Goal: Task Accomplishment & Management: Use online tool/utility

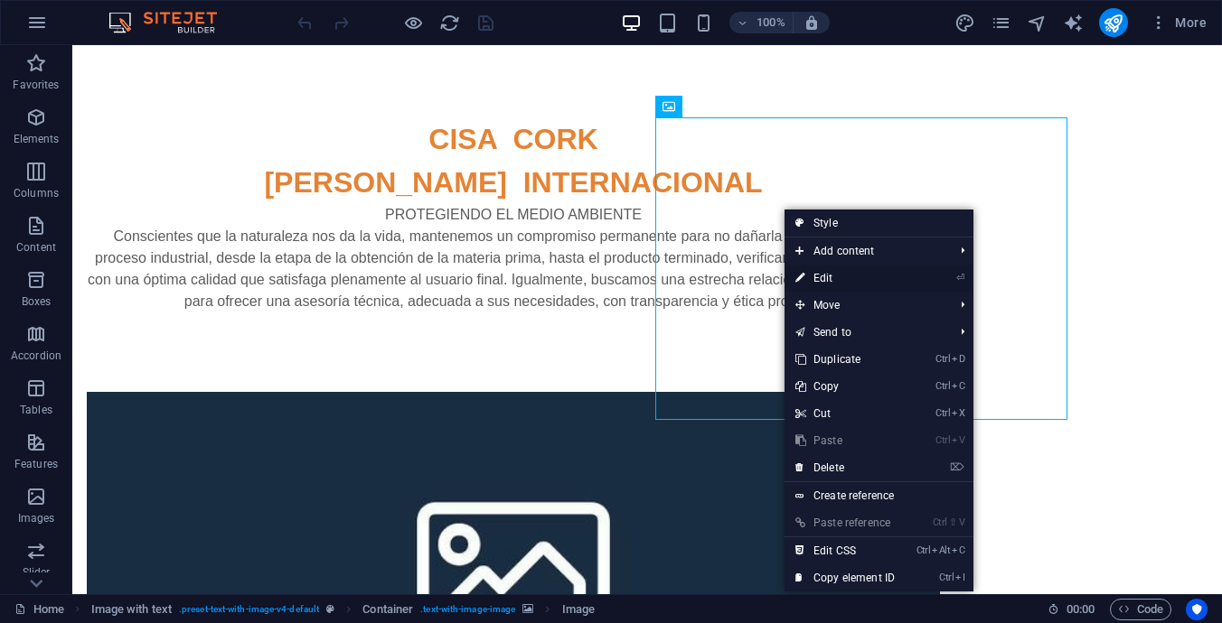
click at [821, 270] on link "⏎ Edit" at bounding box center [844, 278] width 121 height 27
select select "px"
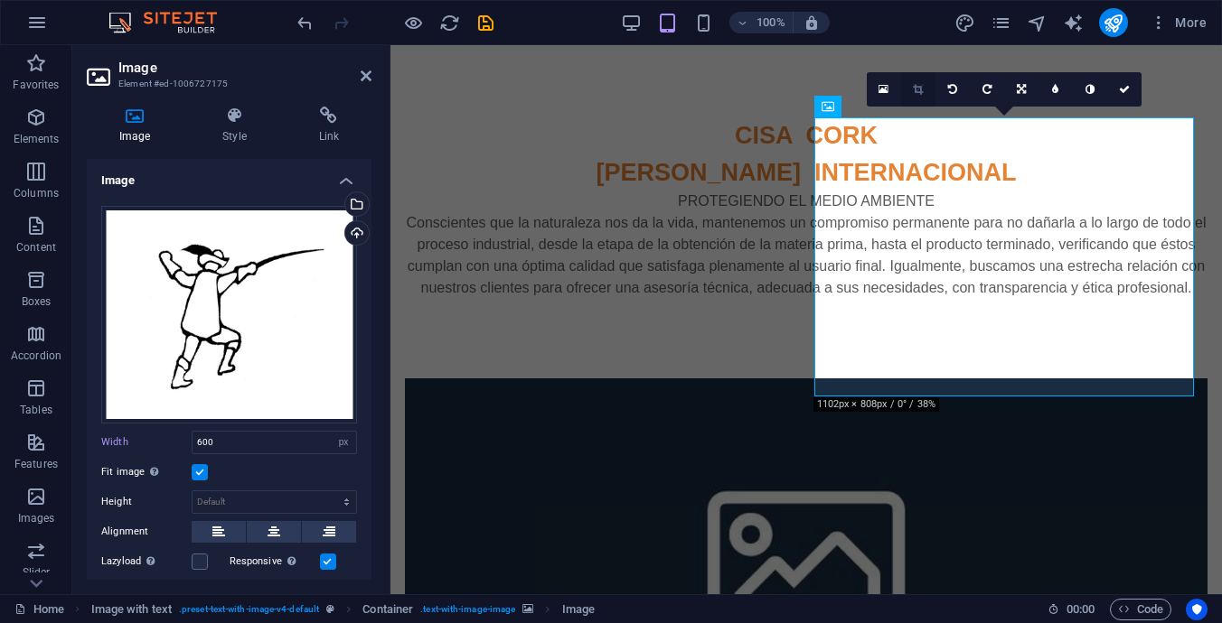
click at [923, 89] on icon at bounding box center [918, 89] width 10 height 11
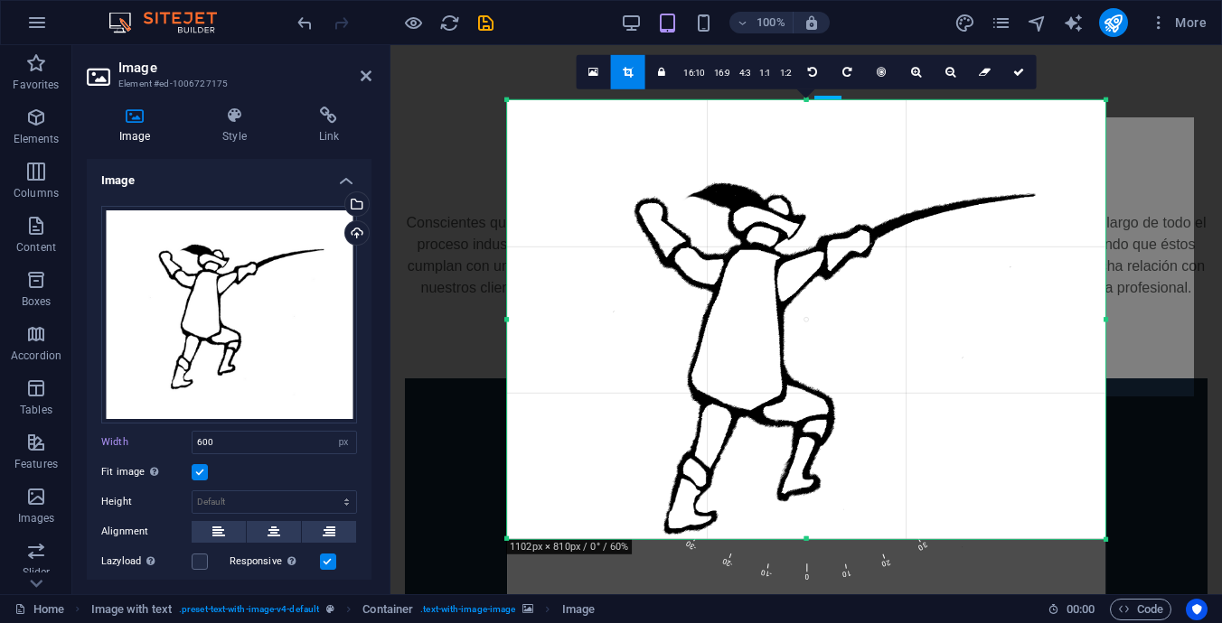
drag, startPoint x: 815, startPoint y: 311, endPoint x: 815, endPoint y: 340, distance: 28.9
click at [815, 340] on div at bounding box center [806, 353] width 598 height 507
drag, startPoint x: 783, startPoint y: 283, endPoint x: 870, endPoint y: 163, distance: 148.7
click at [870, 163] on div at bounding box center [806, 353] width 598 height 507
click at [667, 70] on link at bounding box center [661, 72] width 34 height 34
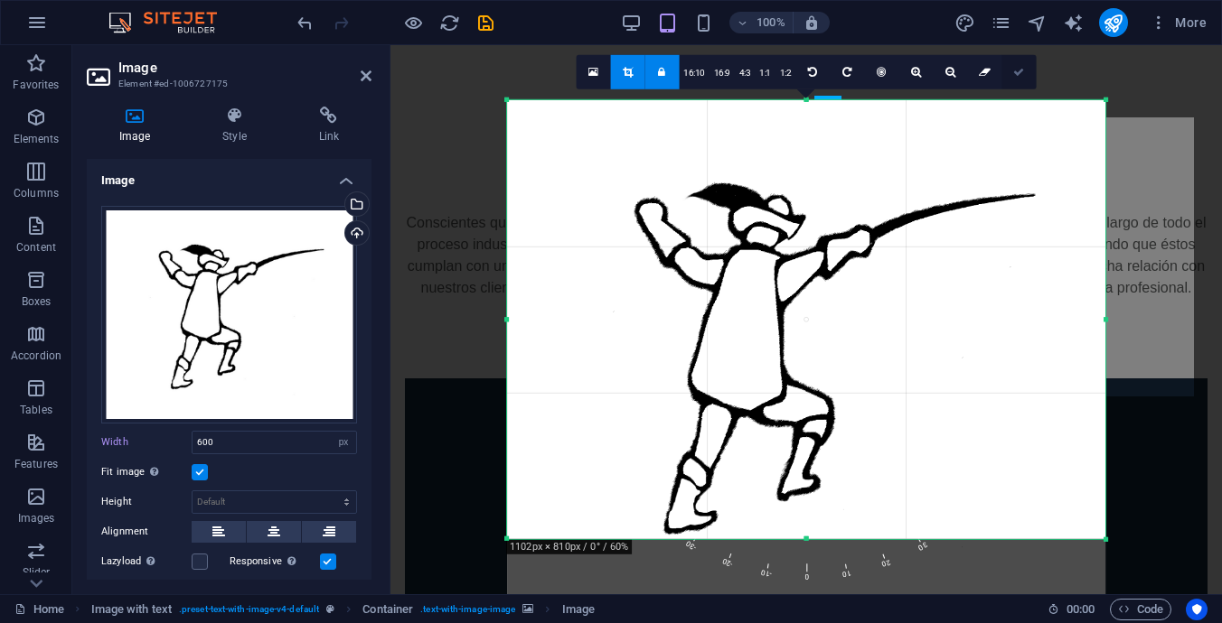
click at [1025, 70] on link at bounding box center [1018, 72] width 34 height 34
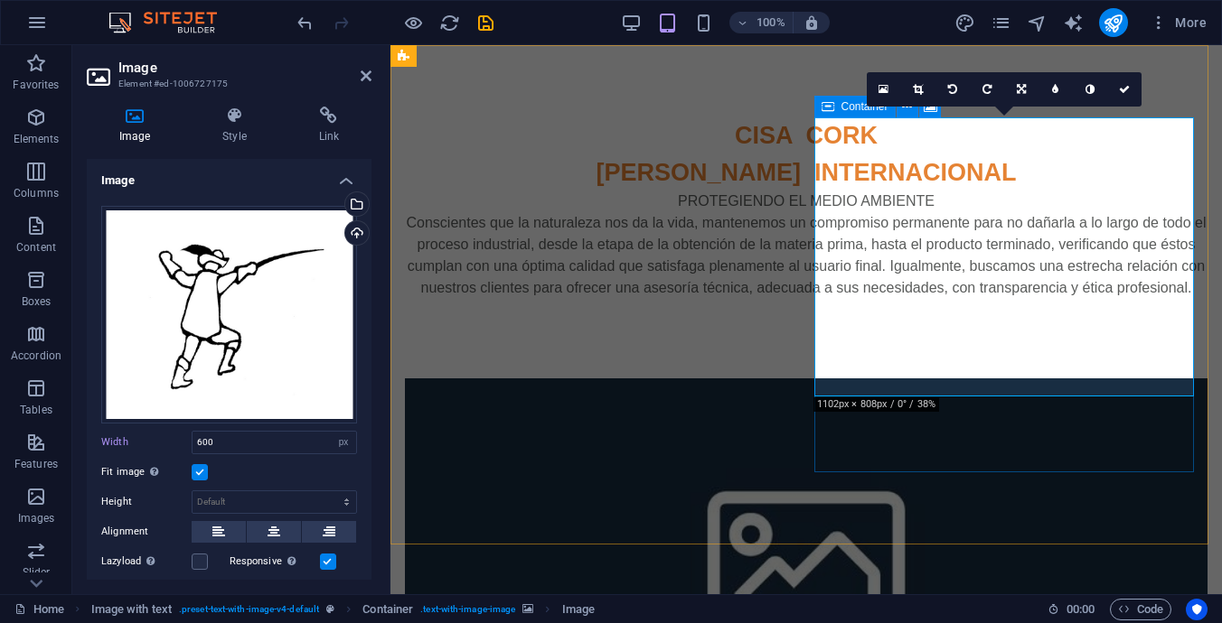
click at [848, 107] on span "Container" at bounding box center [864, 106] width 47 height 11
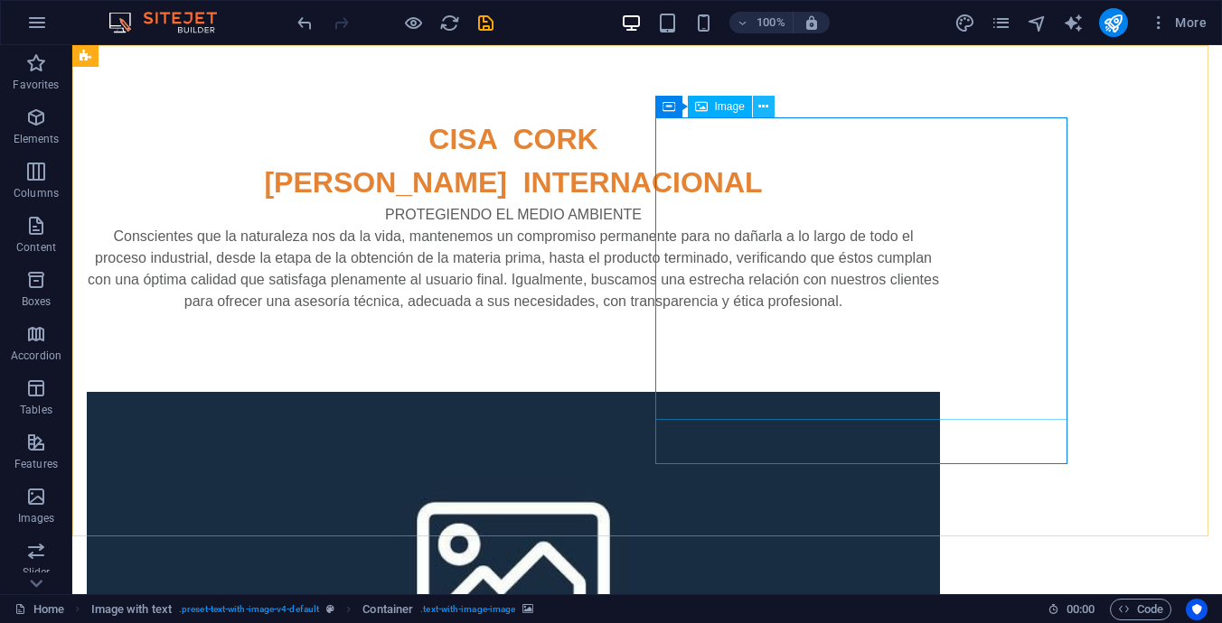
click at [758, 110] on icon at bounding box center [763, 107] width 10 height 19
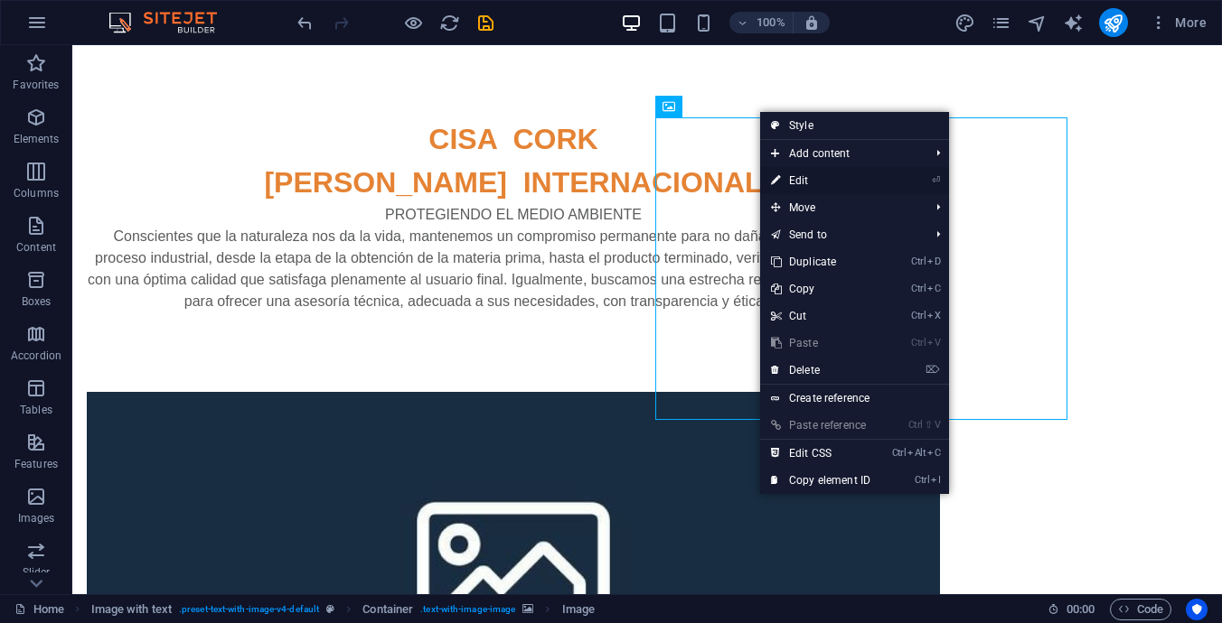
click at [805, 179] on link "⏎ Edit" at bounding box center [820, 180] width 121 height 27
select select "px"
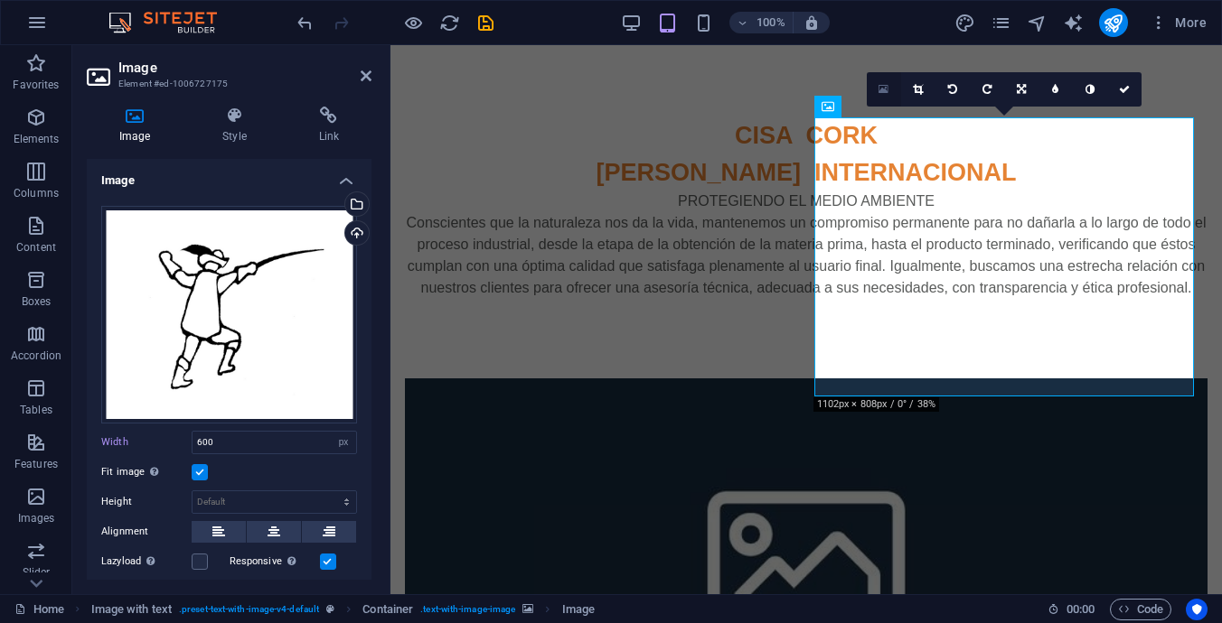
click at [889, 92] on link at bounding box center [884, 89] width 34 height 34
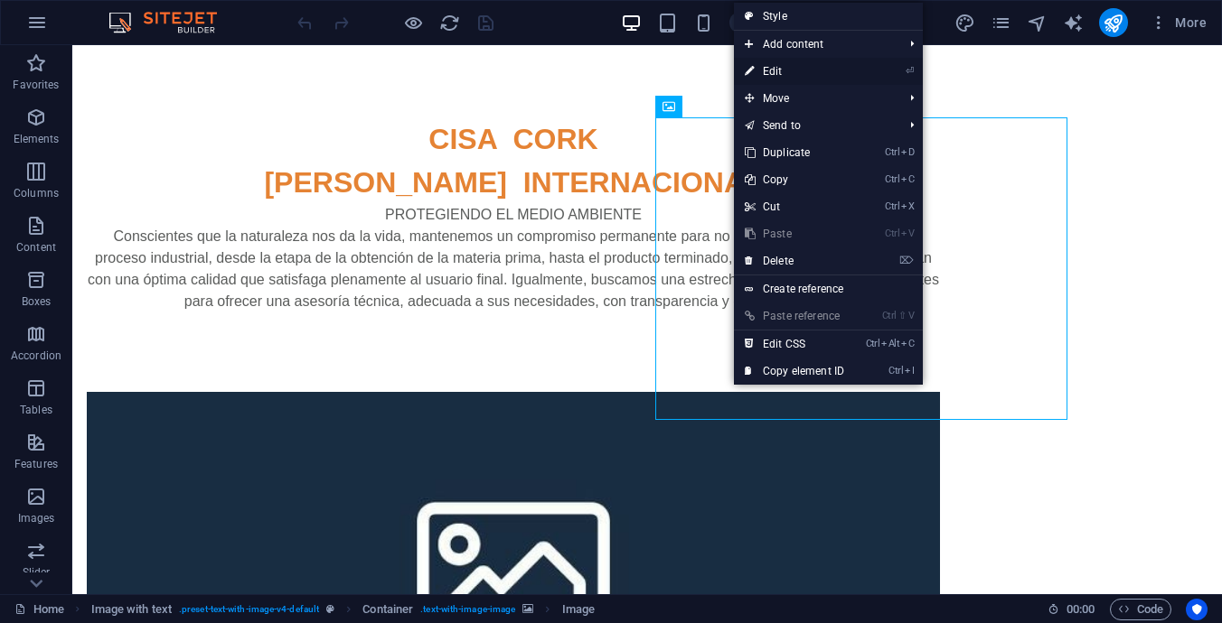
click at [780, 70] on link "⏎ Edit" at bounding box center [794, 71] width 121 height 27
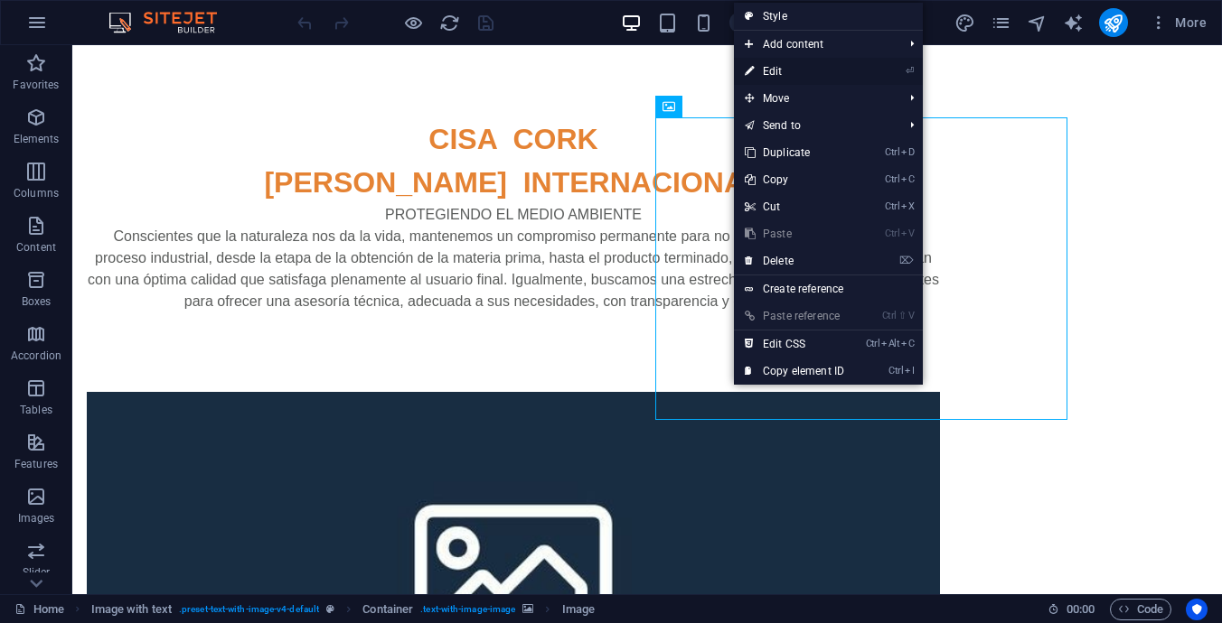
select select "px"
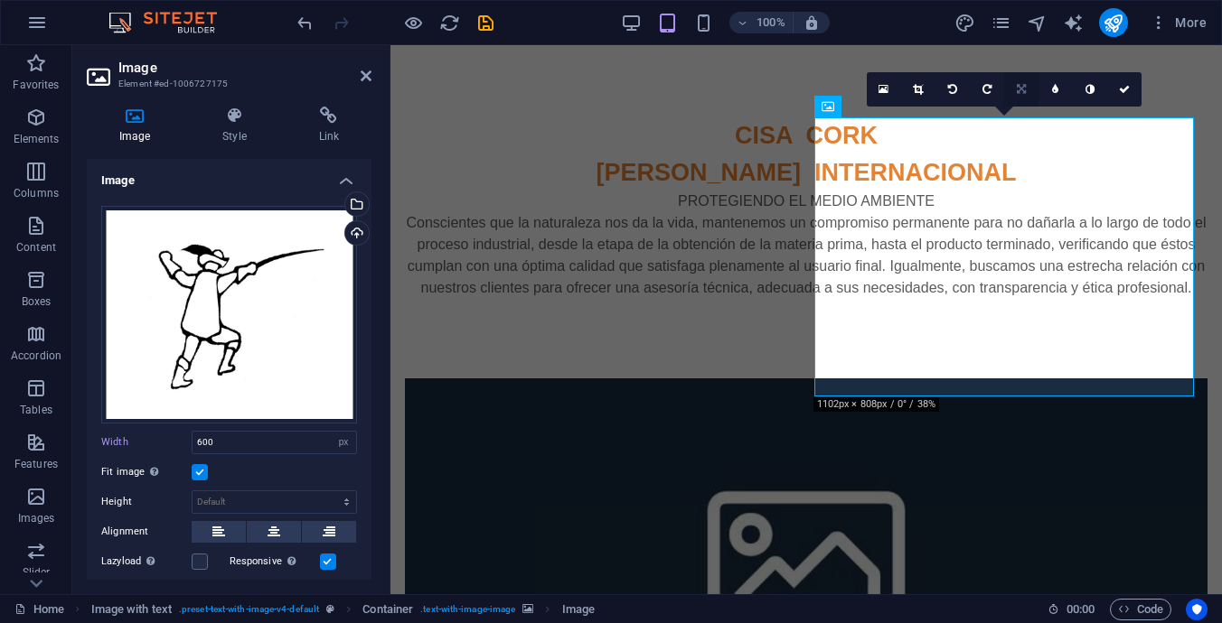
click at [1025, 86] on icon at bounding box center [1021, 89] width 9 height 11
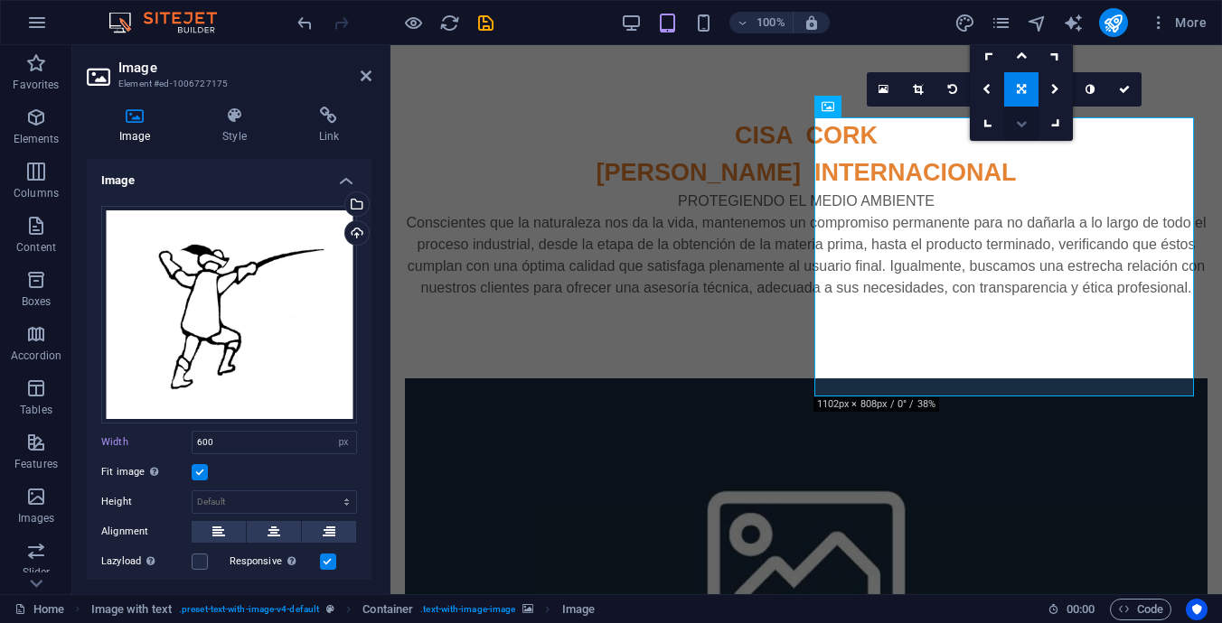
click at [1024, 119] on icon at bounding box center [1021, 123] width 11 height 11
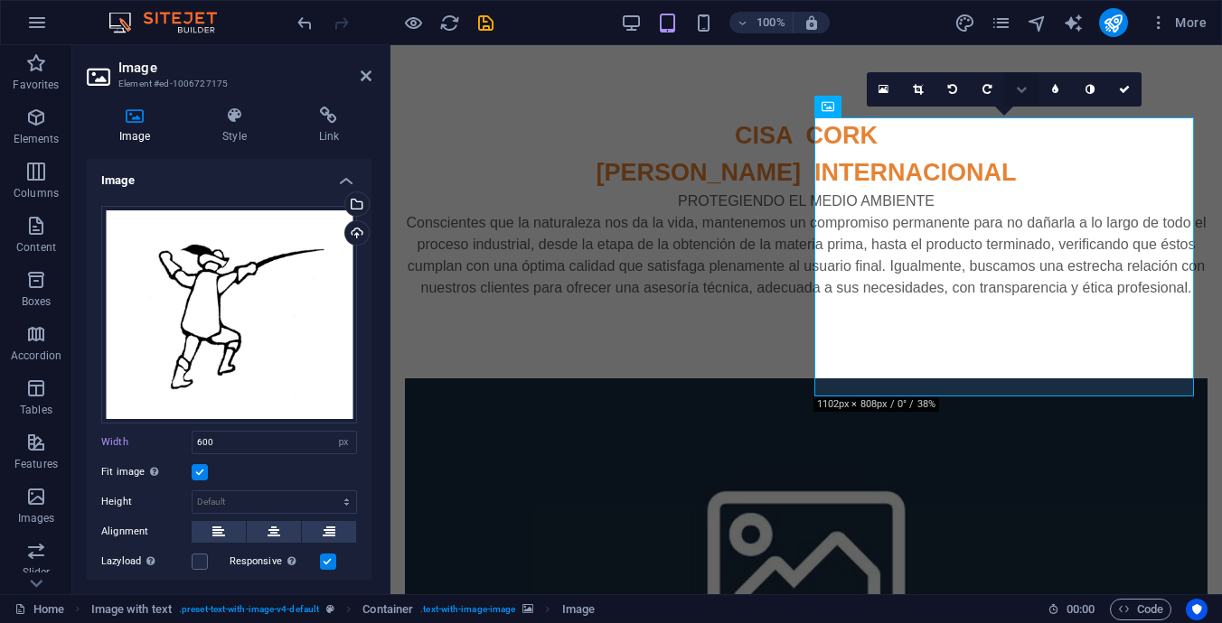
click at [1021, 88] on icon at bounding box center [1021, 89] width 11 height 11
click at [1020, 119] on icon at bounding box center [1021, 123] width 11 height 11
click at [1020, 86] on icon at bounding box center [1021, 89] width 11 height 11
click at [1021, 83] on link at bounding box center [1021, 89] width 34 height 34
click at [1026, 89] on icon at bounding box center [1021, 89] width 9 height 11
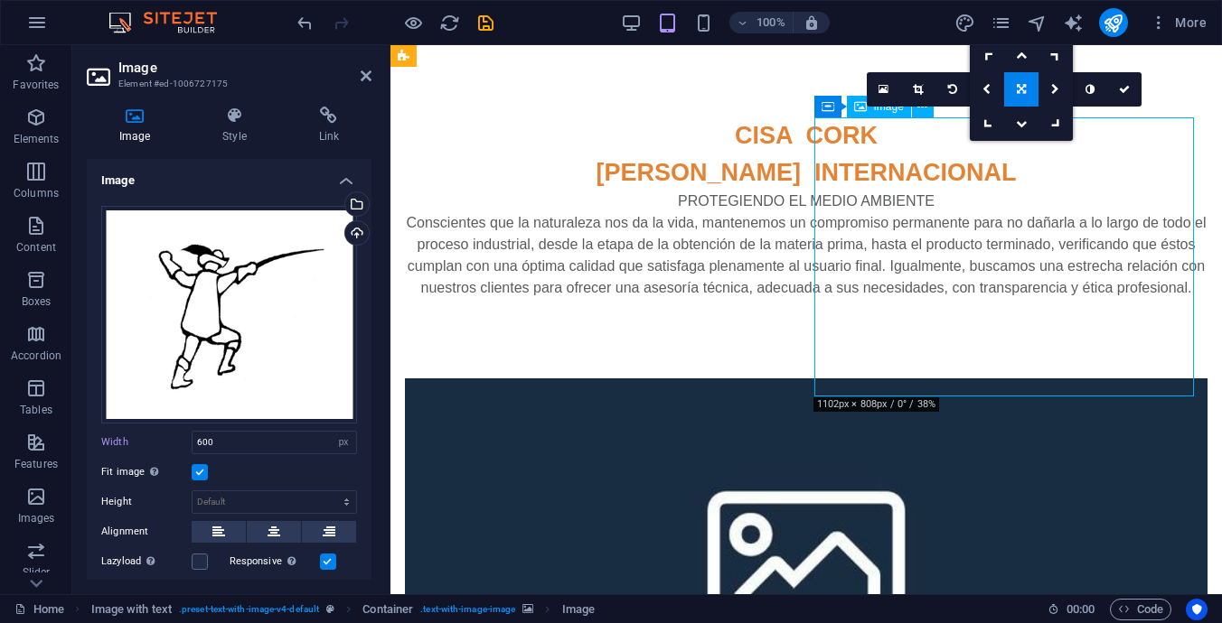
drag, startPoint x: 976, startPoint y: 230, endPoint x: 988, endPoint y: 228, distance: 11.9
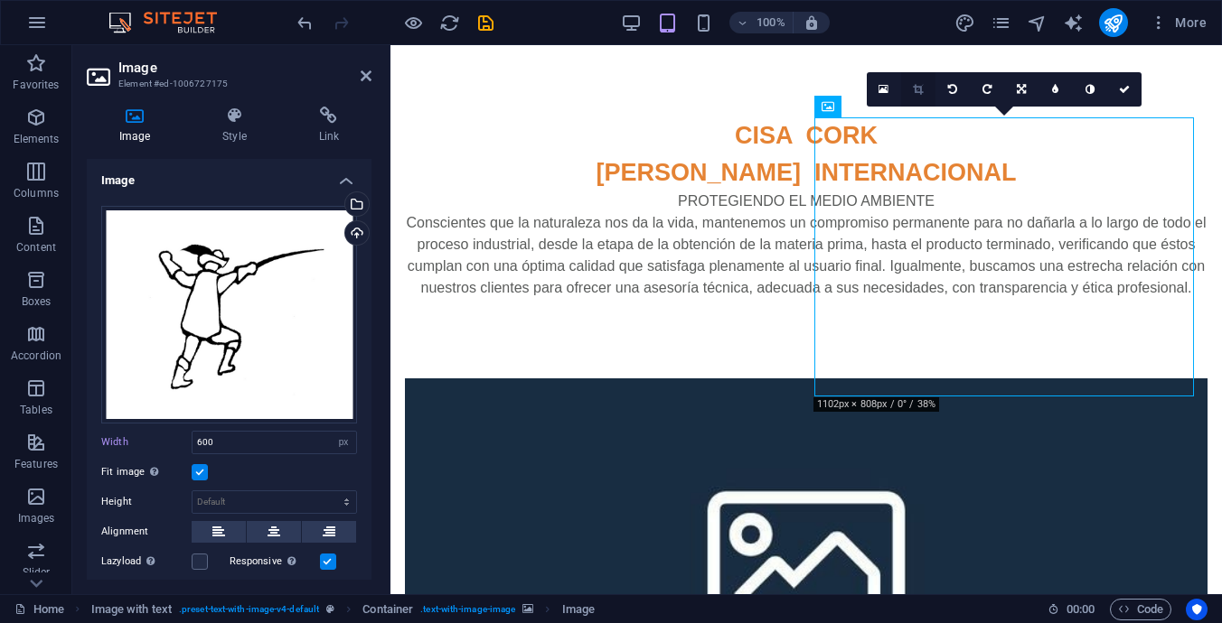
click at [912, 86] on link at bounding box center [918, 89] width 34 height 34
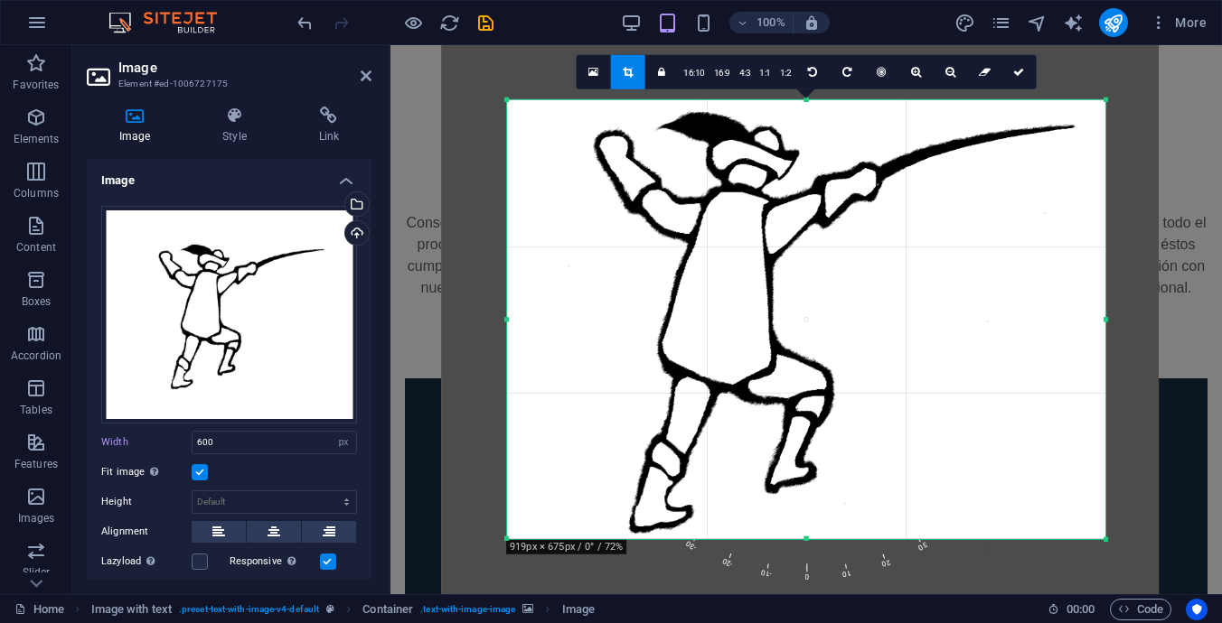
click at [885, 447] on div at bounding box center [799, 317] width 717 height 608
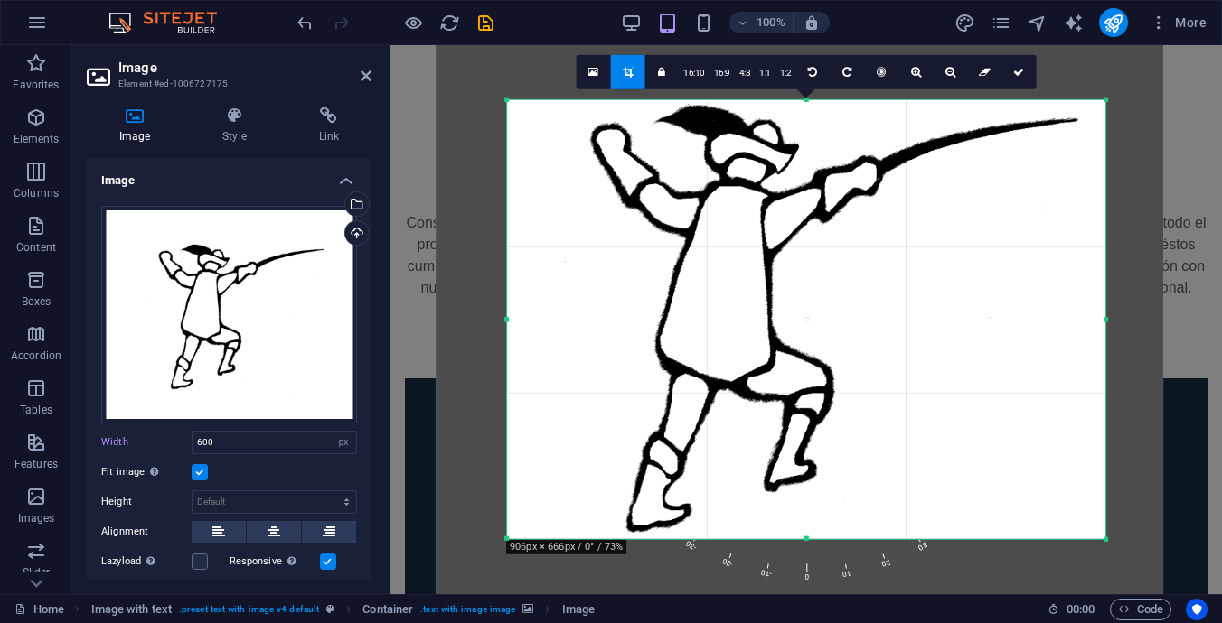
click at [885, 443] on div at bounding box center [799, 312] width 727 height 616
click at [1023, 70] on icon at bounding box center [1018, 72] width 11 height 11
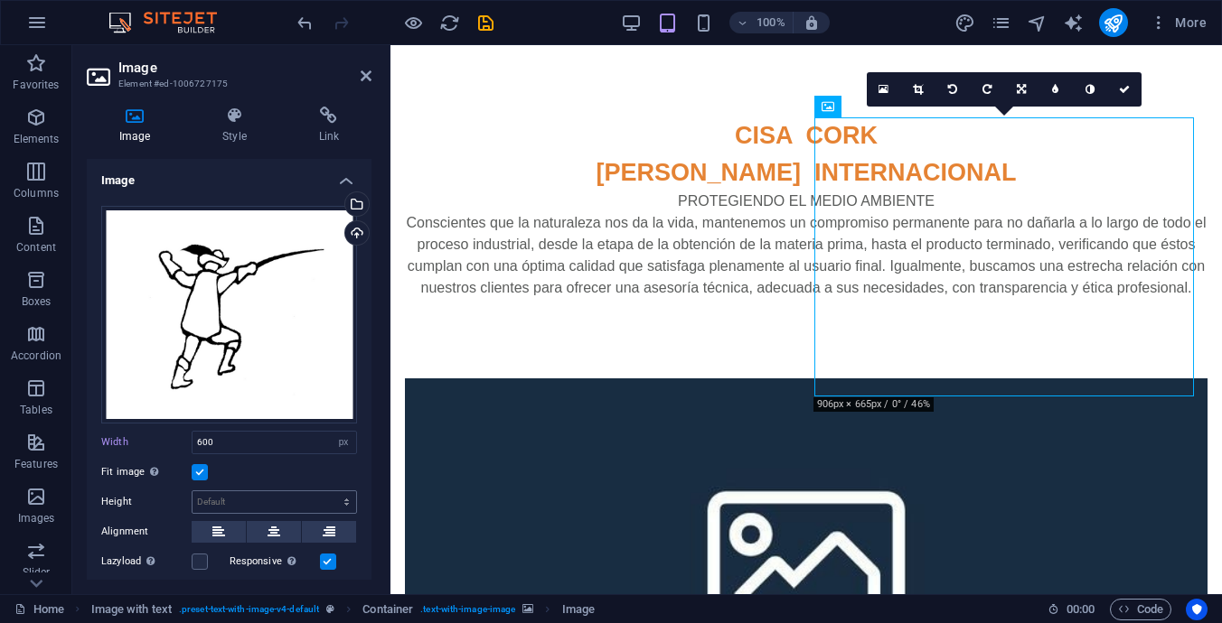
scroll to position [90, 0]
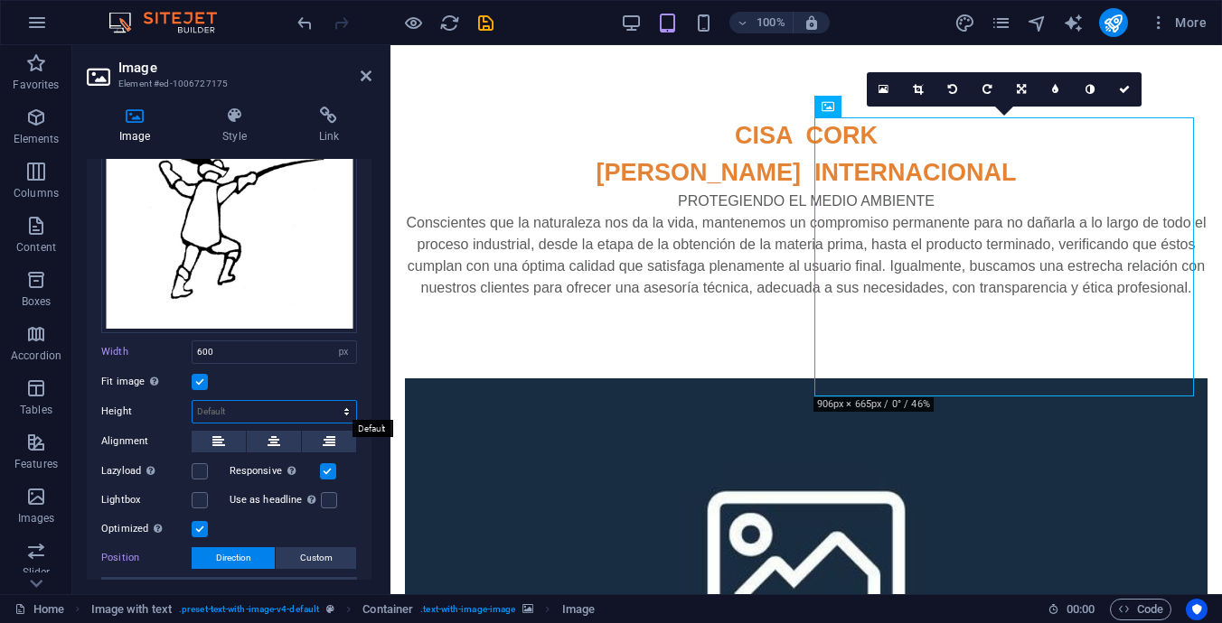
click at [334, 405] on select "Default auto px" at bounding box center [274, 412] width 164 height 22
click at [192, 401] on select "Default auto px" at bounding box center [274, 412] width 164 height 22
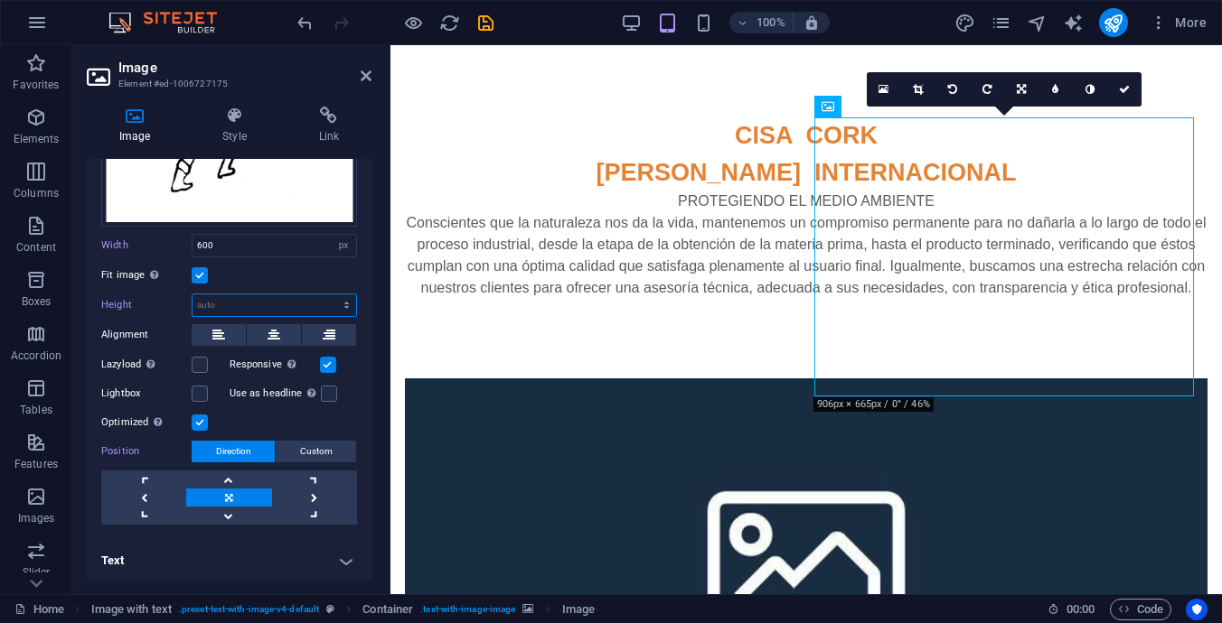
scroll to position [16, 0]
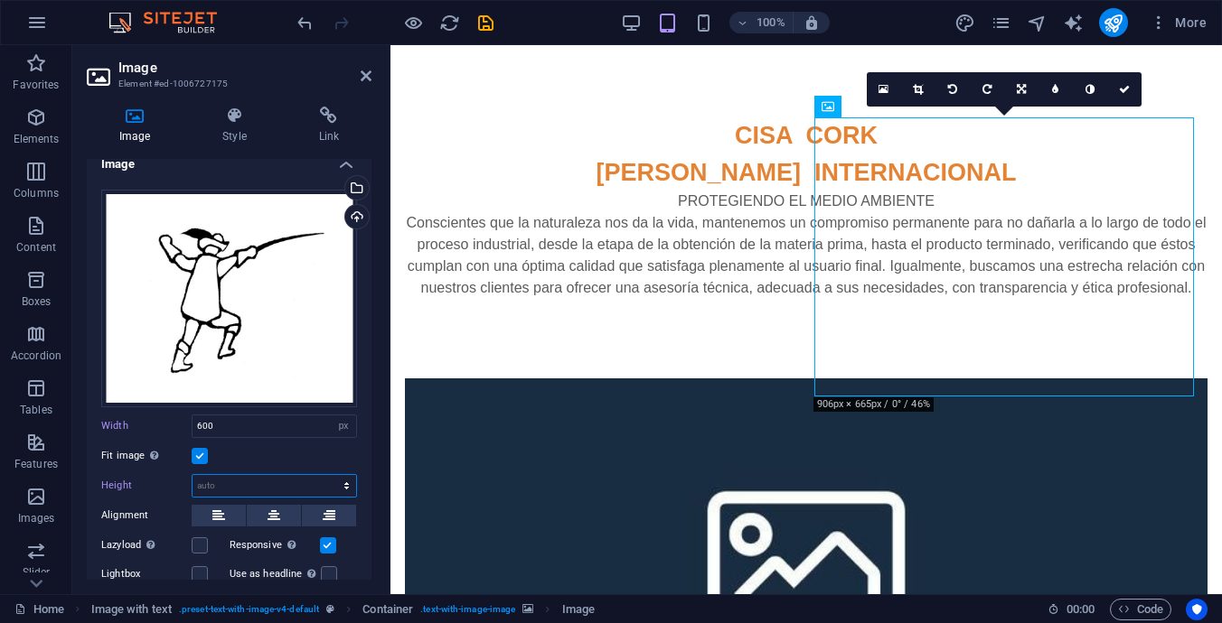
click at [278, 482] on select "Default auto px" at bounding box center [274, 486] width 164 height 22
click at [192, 475] on select "Default auto px" at bounding box center [274, 486] width 164 height 22
select select "DISABLED_OPTION_VALUE"
click at [198, 455] on label at bounding box center [200, 456] width 16 height 16
click at [0, 0] on input "Fit image Automatically fit image to a fixed width and height" at bounding box center [0, 0] width 0 height 0
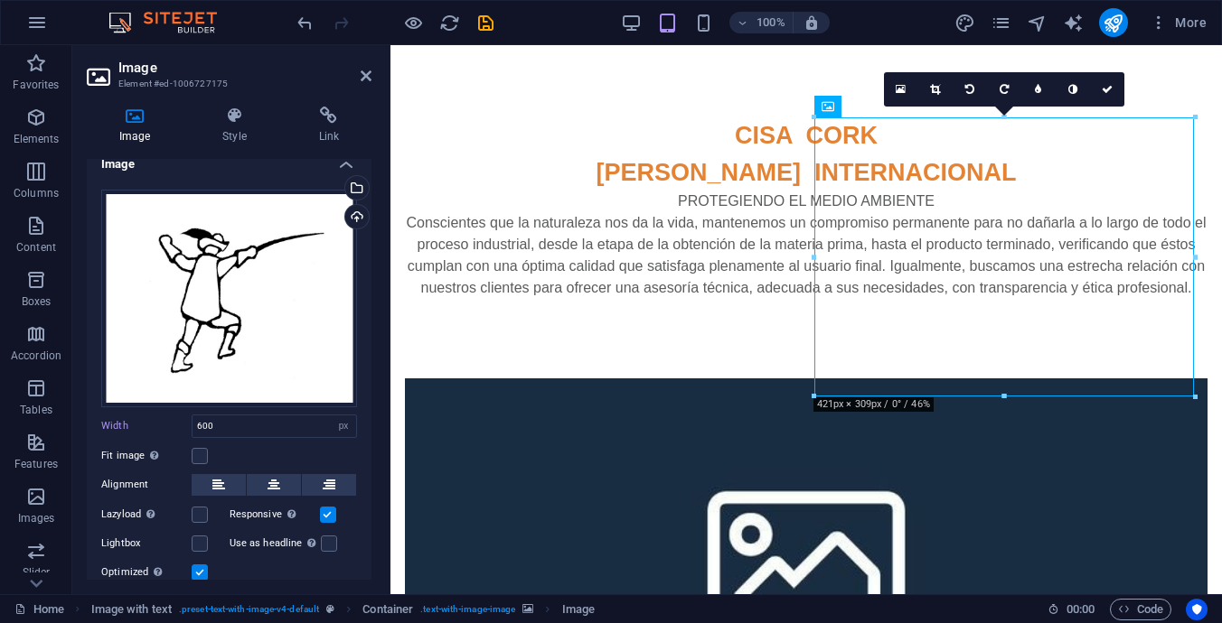
scroll to position [75, 0]
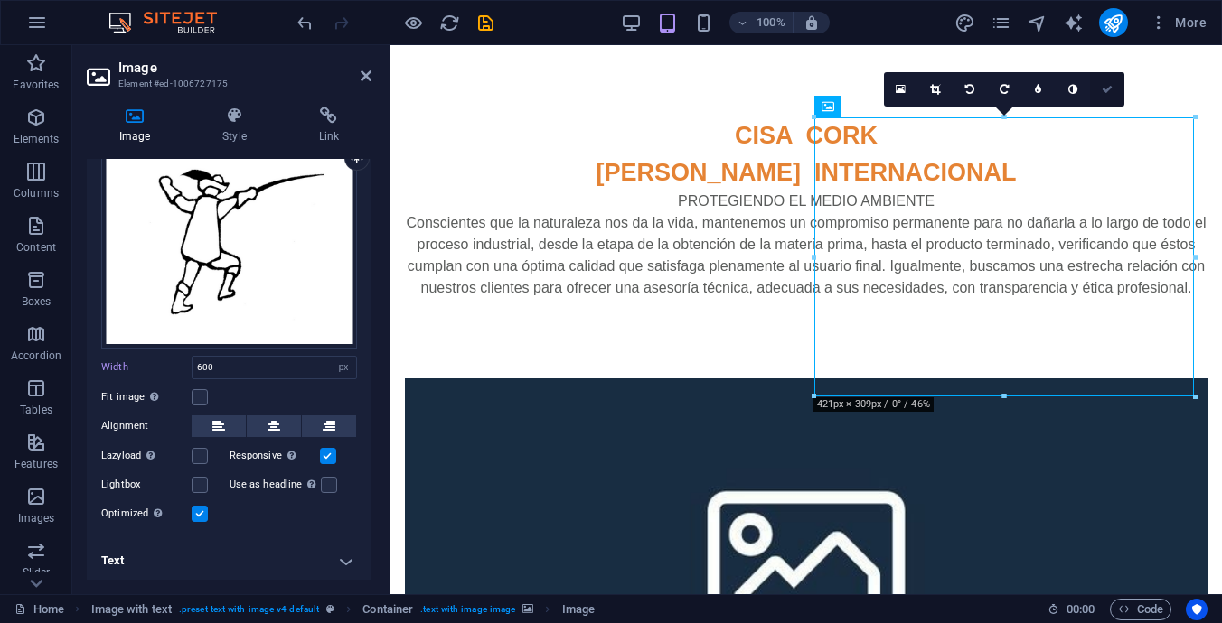
click at [1106, 84] on icon at bounding box center [1107, 89] width 11 height 11
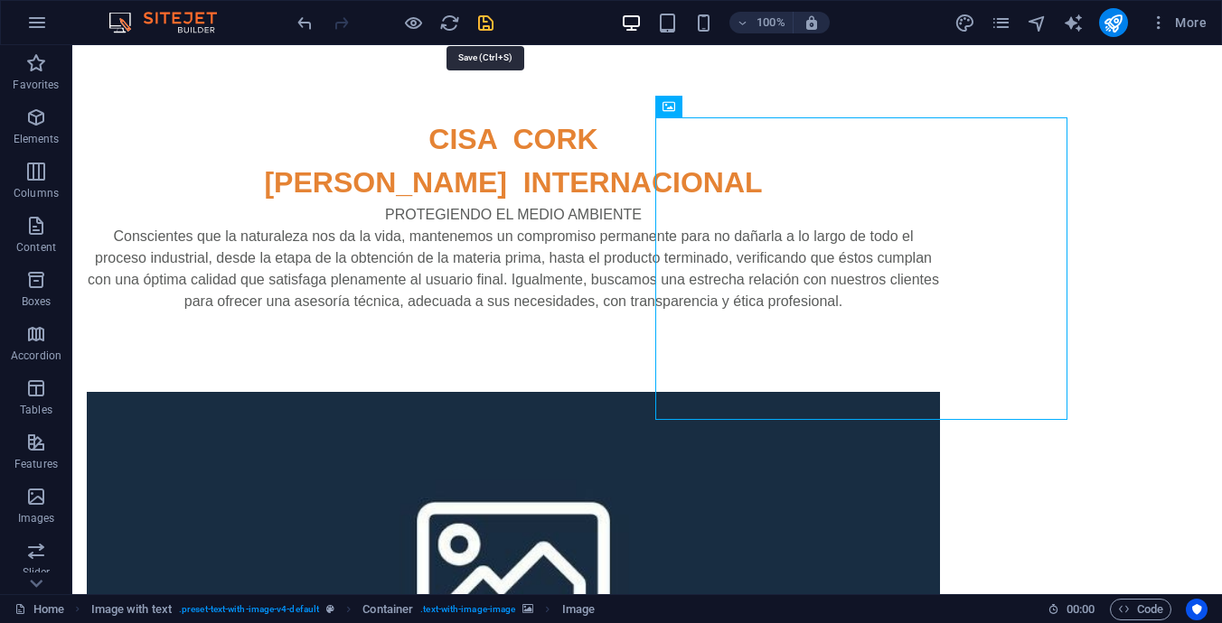
click at [486, 15] on icon "save" at bounding box center [485, 23] width 21 height 21
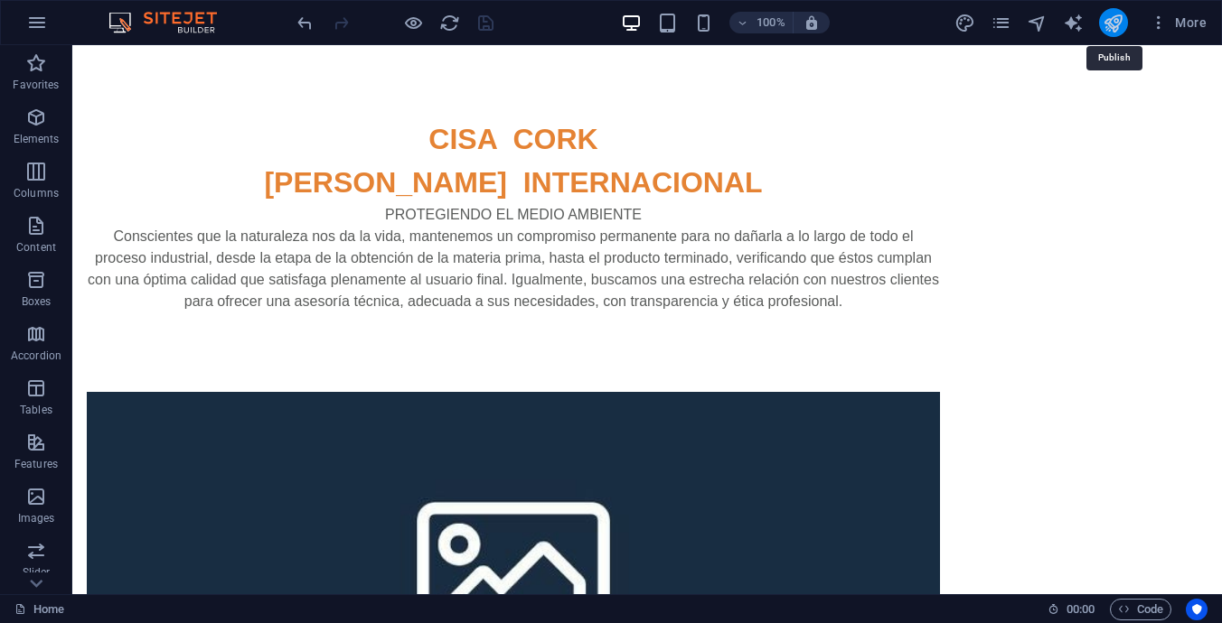
click at [1106, 16] on icon "publish" at bounding box center [1112, 23] width 21 height 21
